Goal: Information Seeking & Learning: Learn about a topic

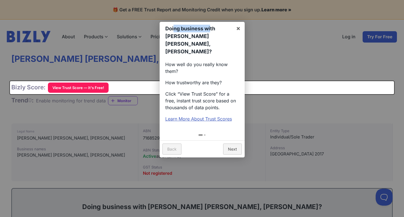
drag, startPoint x: 174, startPoint y: 30, endPoint x: 211, endPoint y: 31, distance: 37.5
click at [211, 31] on h1 "Doing business with [PERSON_NAME] [PERSON_NAME], [PERSON_NAME]?" at bounding box center [198, 40] width 66 height 31
click at [234, 30] on link "×" at bounding box center [238, 28] width 13 height 13
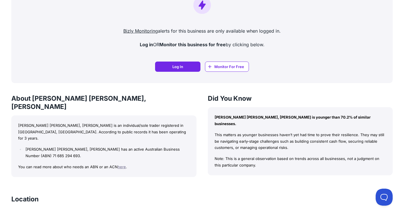
scroll to position [369, 0]
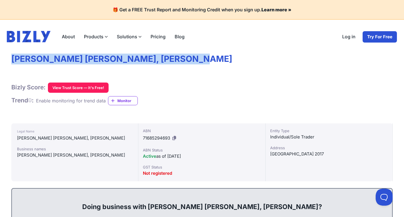
drag, startPoint x: 211, startPoint y: 60, endPoint x: 10, endPoint y: 63, distance: 200.6
copy h1 "[PERSON_NAME] [PERSON_NAME], [PERSON_NAME]"
